Goal: Use online tool/utility: Utilize a website feature to perform a specific function

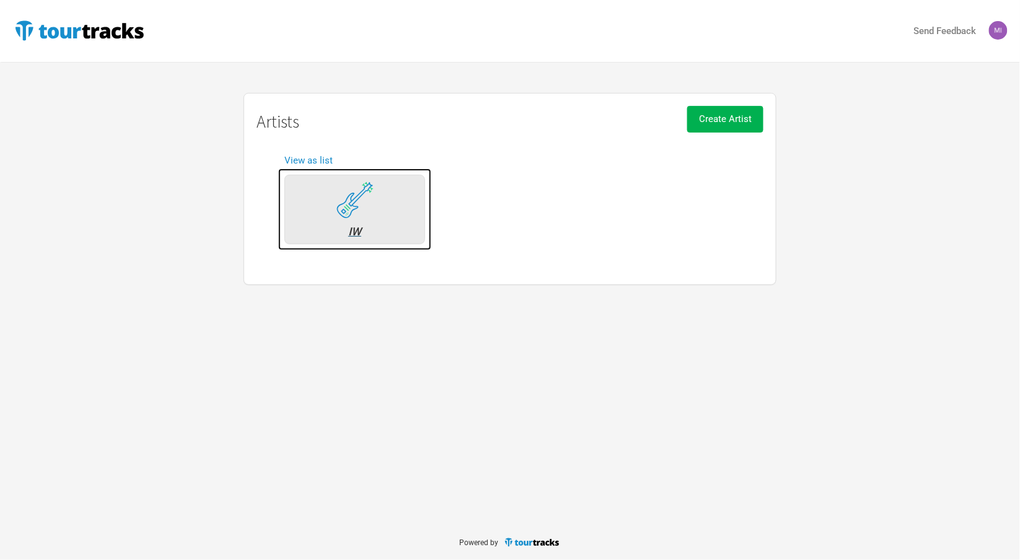
click at [368, 196] on img at bounding box center [355, 200] width 37 height 37
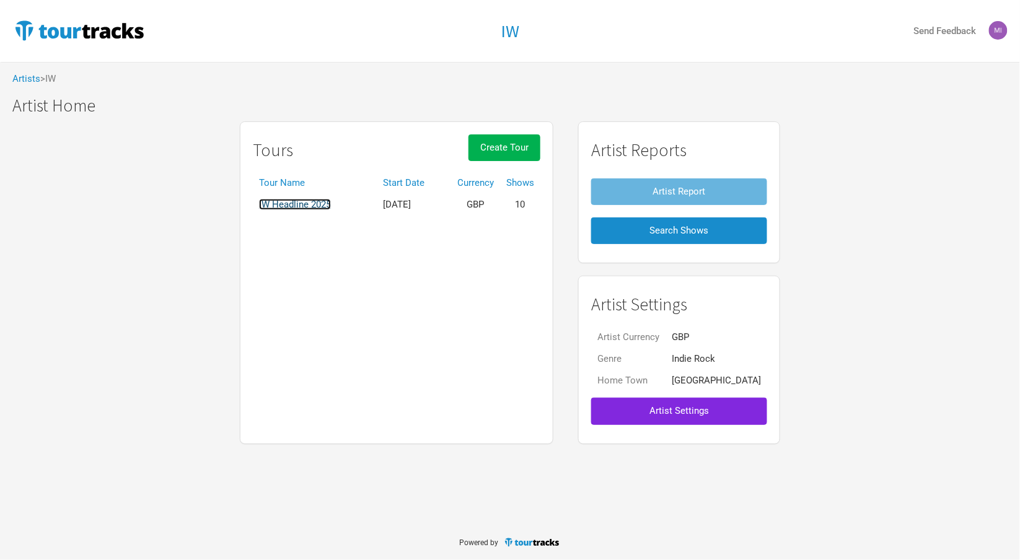
click at [324, 203] on link "IW Headline 2025" at bounding box center [295, 204] width 72 height 11
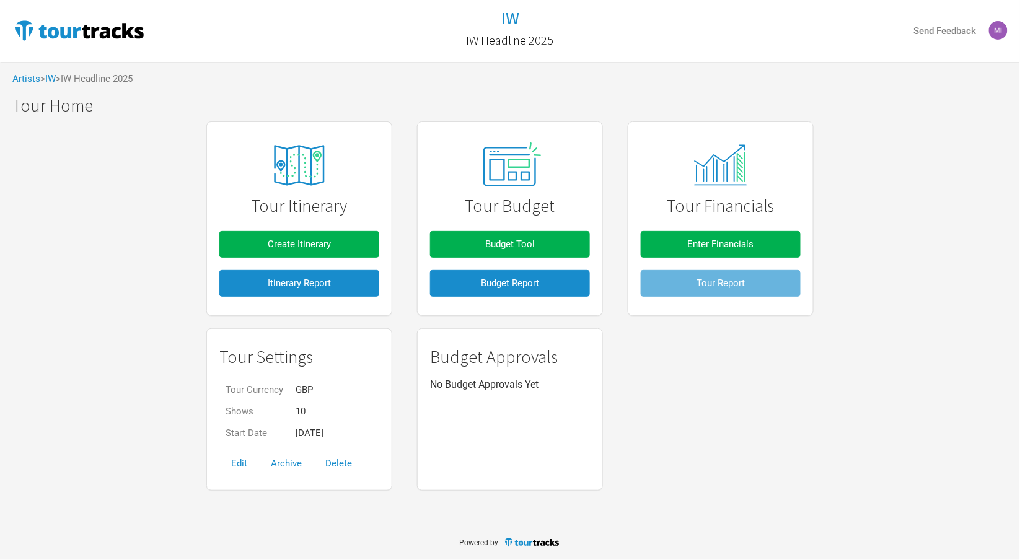
click at [301, 176] on img at bounding box center [299, 165] width 93 height 58
click at [495, 241] on span "Budget Tool" at bounding box center [510, 244] width 50 height 11
